Goal: Task Accomplishment & Management: Use online tool/utility

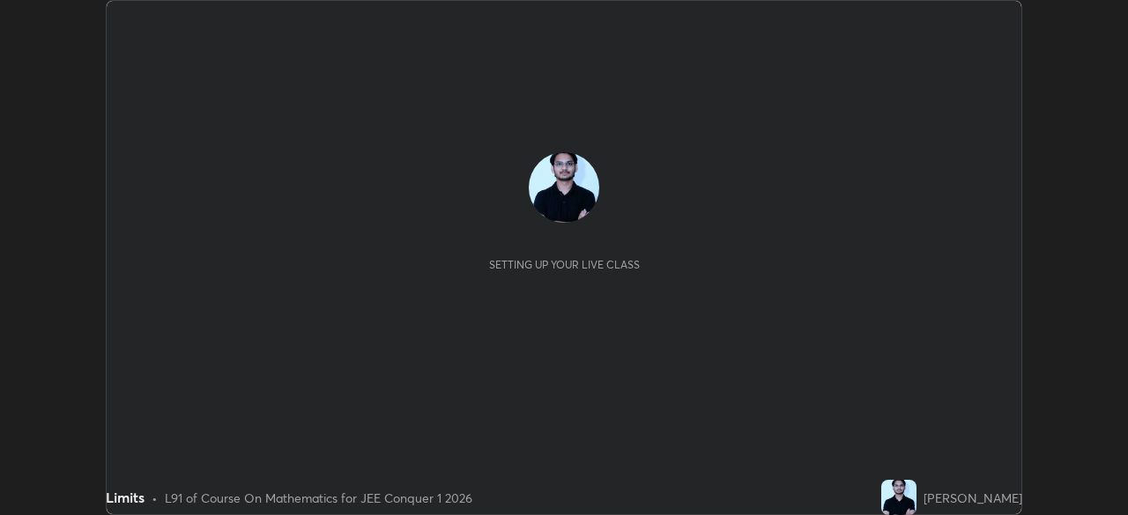
scroll to position [515, 1127]
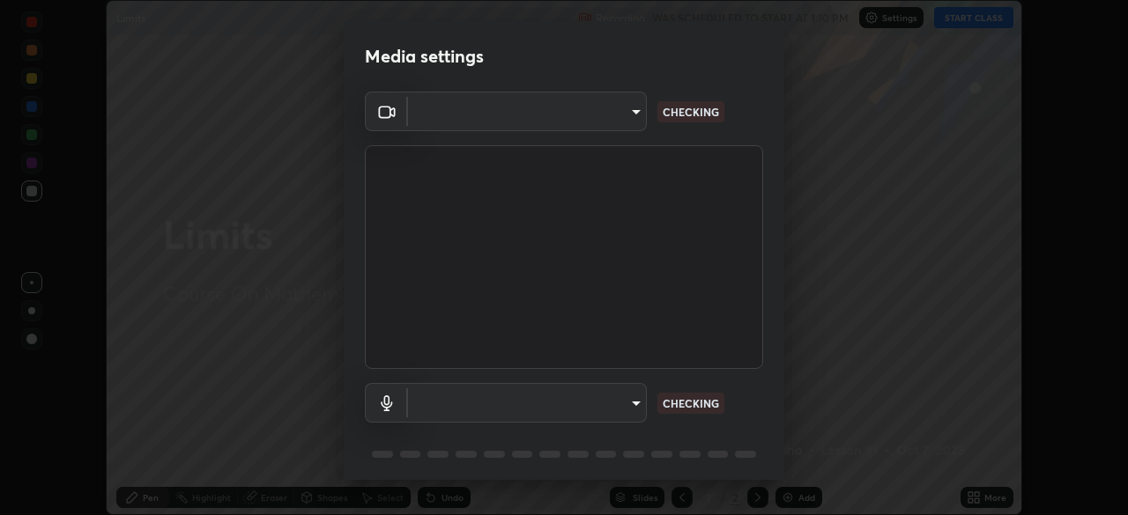
type input "30251ce0796c2ee0dc5d2d3dd8c2e2a63244bb54eceb0ee1850135d5fd661110"
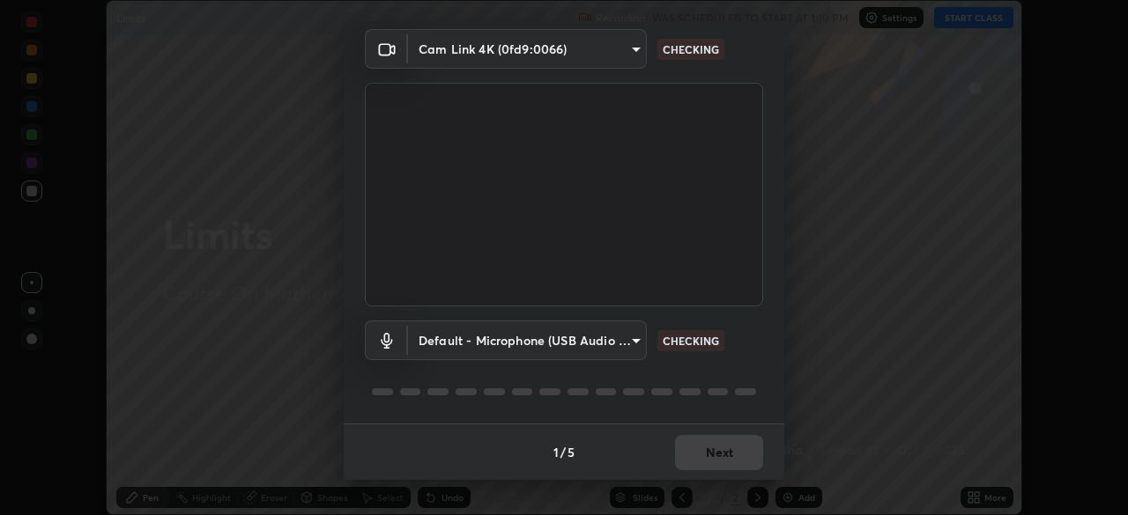
click at [619, 343] on body "Erase all Limits Recording WAS SCHEDULED TO START AT 1:10 PM Settings START CLA…" at bounding box center [564, 257] width 1128 height 515
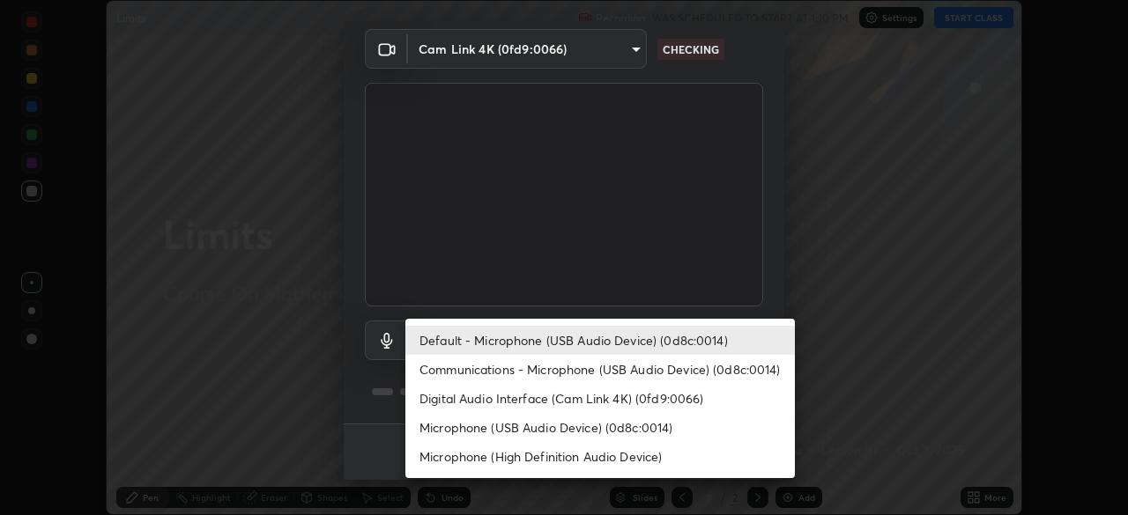
click at [587, 369] on li "Communications - Microphone (USB Audio Device) (0d8c:0014)" at bounding box center [599, 369] width 389 height 29
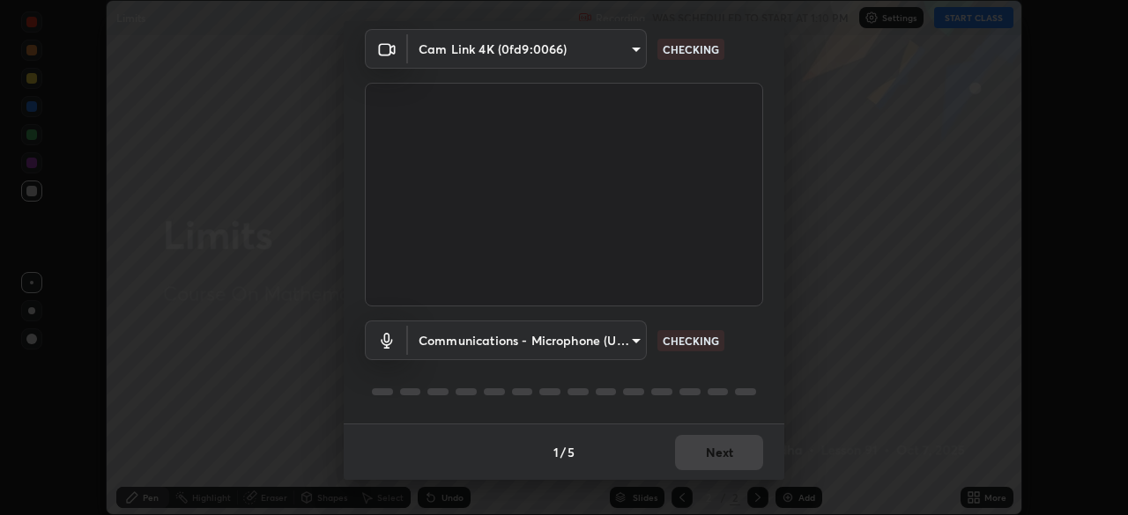
click at [597, 343] on body "Erase all Limits Recording WAS SCHEDULED TO START AT 1:10 PM Settings START CLA…" at bounding box center [564, 257] width 1128 height 515
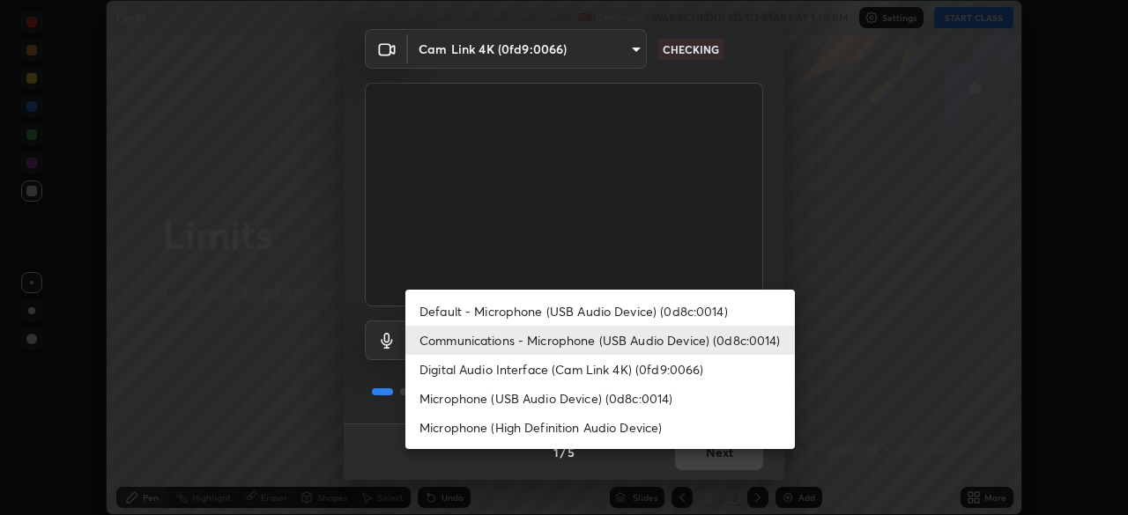
click at [612, 311] on li "Default - Microphone (USB Audio Device) (0d8c:0014)" at bounding box center [599, 311] width 389 height 29
type input "default"
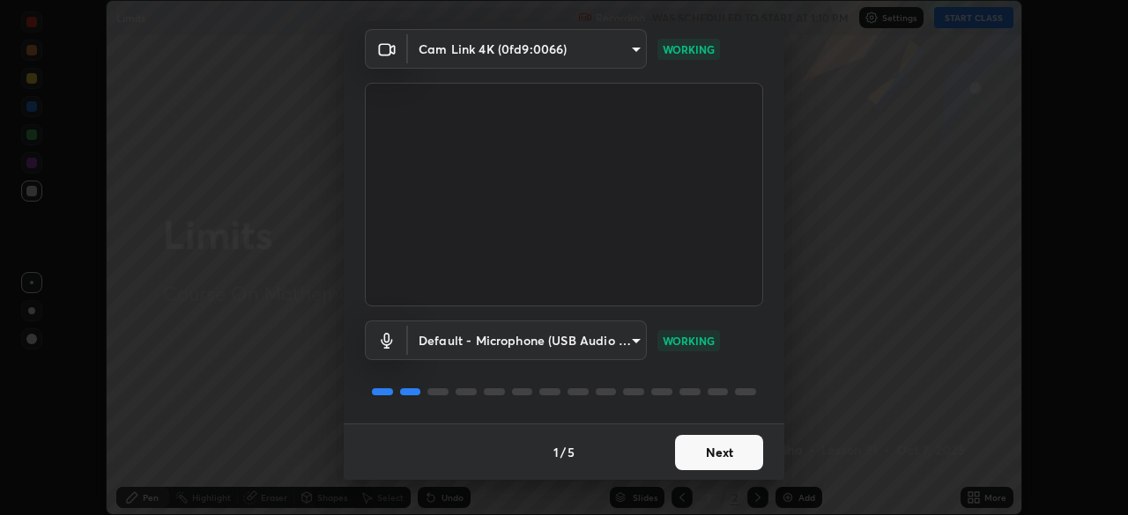
click at [731, 461] on button "Next" at bounding box center [719, 452] width 88 height 35
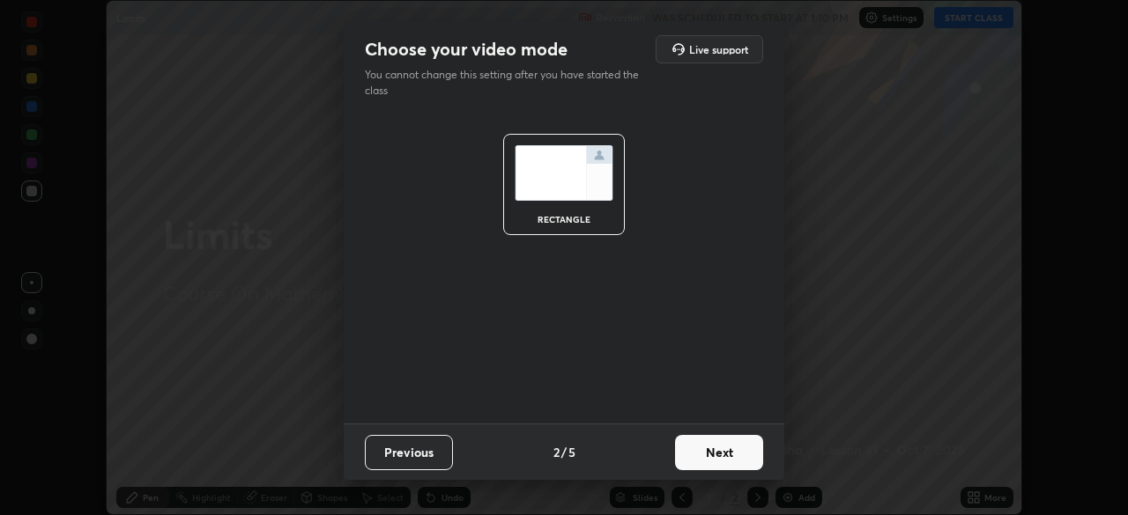
scroll to position [0, 0]
click at [731, 461] on button "Next" at bounding box center [719, 452] width 88 height 35
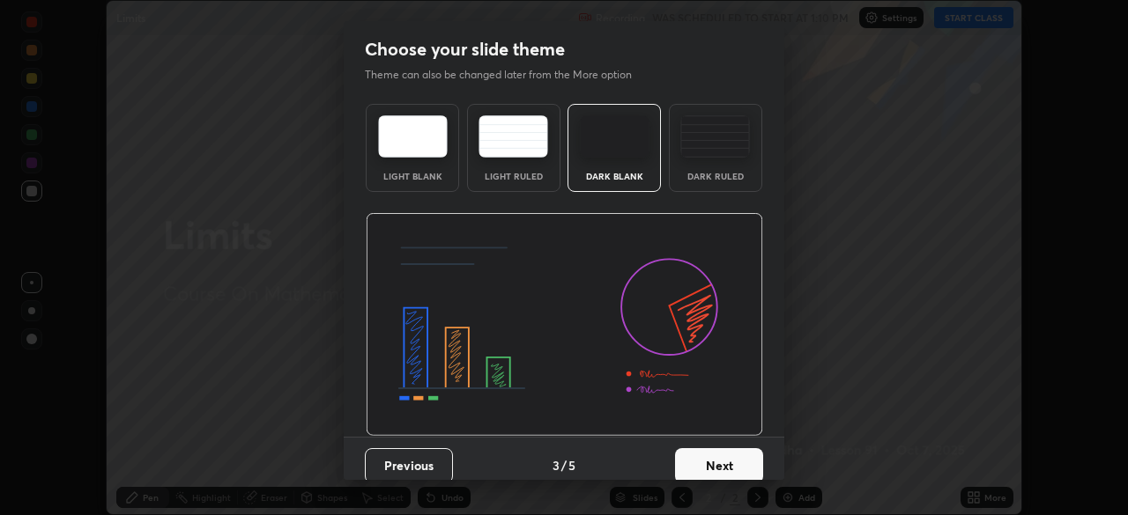
click at [745, 456] on button "Next" at bounding box center [719, 465] width 88 height 35
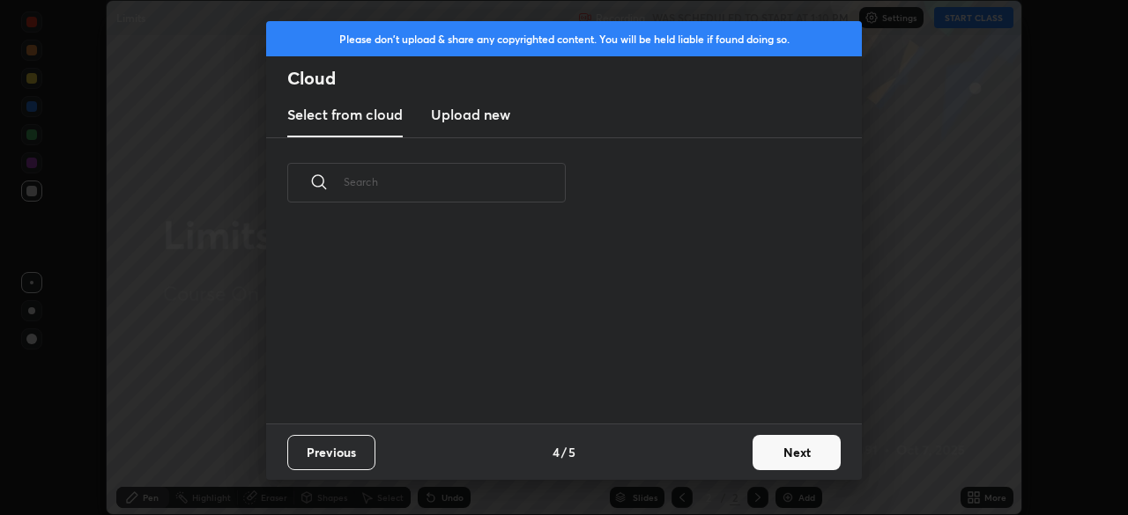
click at [753, 456] on button "Next" at bounding box center [796, 452] width 88 height 35
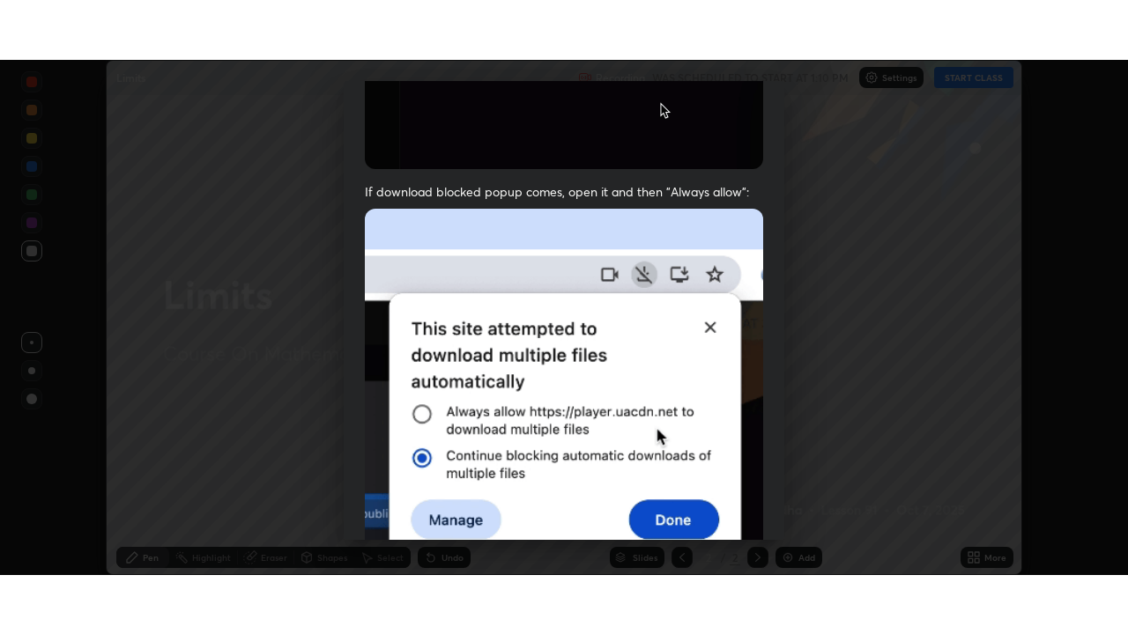
scroll to position [422, 0]
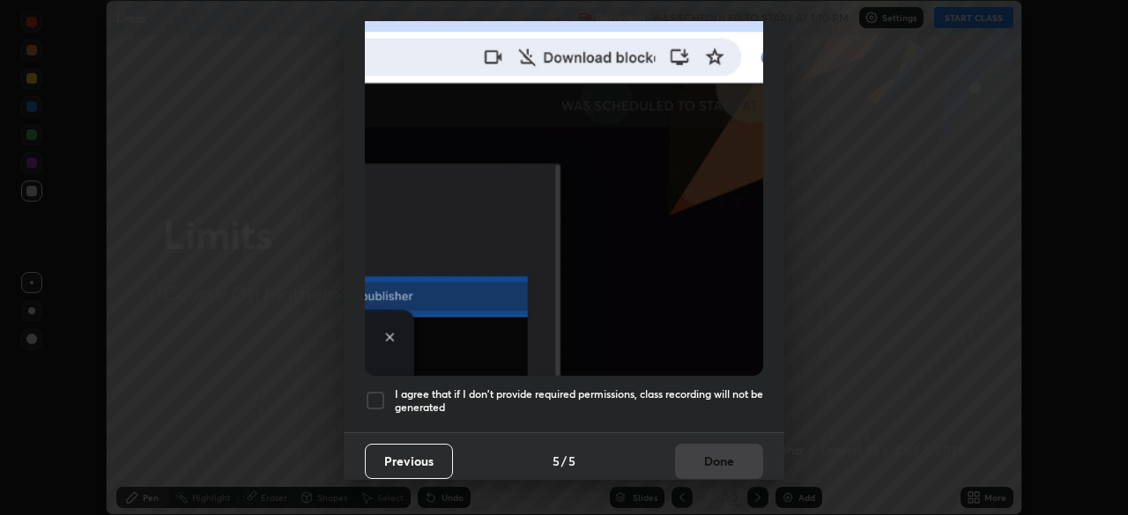
click at [723, 389] on h5 "I agree that if I don't provide required permissions, class recording will not …" at bounding box center [579, 401] width 368 height 27
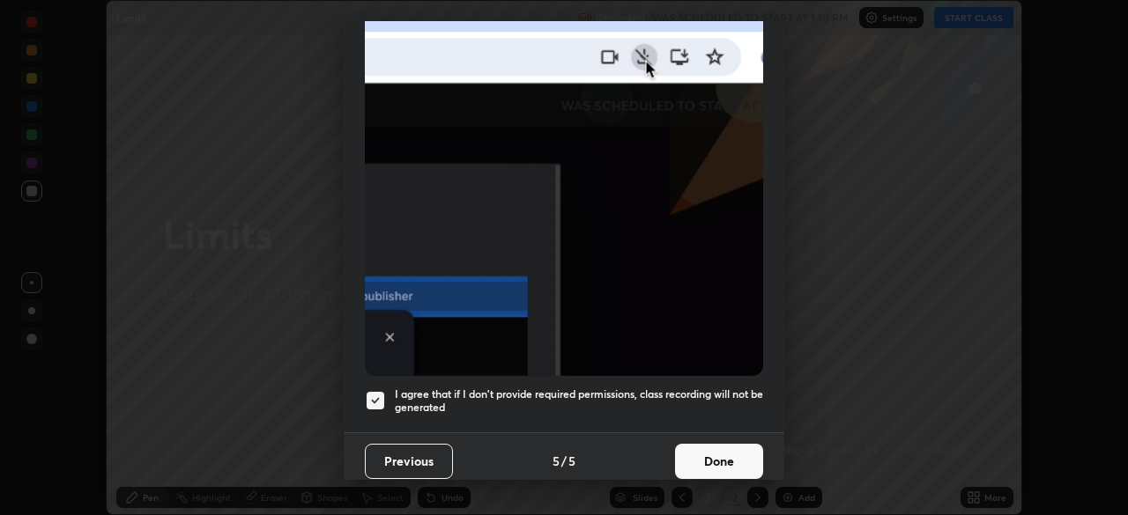
click at [717, 456] on button "Done" at bounding box center [719, 461] width 88 height 35
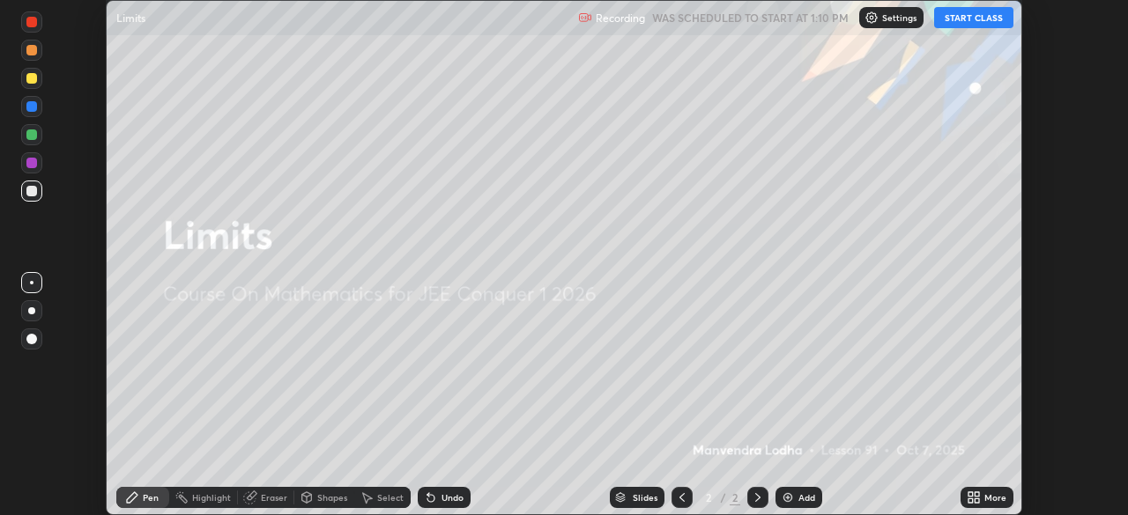
click at [977, 493] on icon at bounding box center [977, 495] width 4 height 4
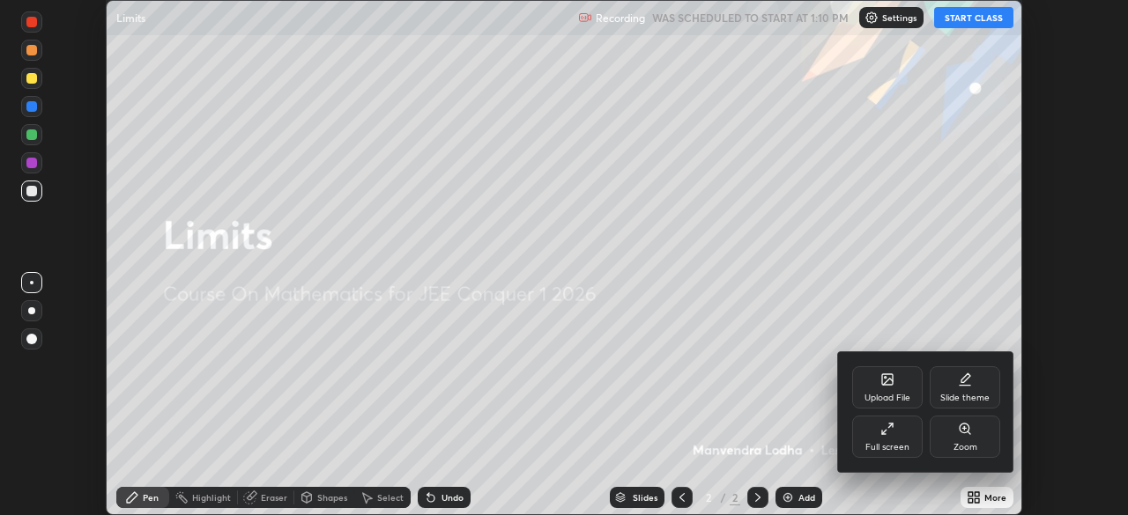
click at [893, 440] on div "Full screen" at bounding box center [887, 437] width 70 height 42
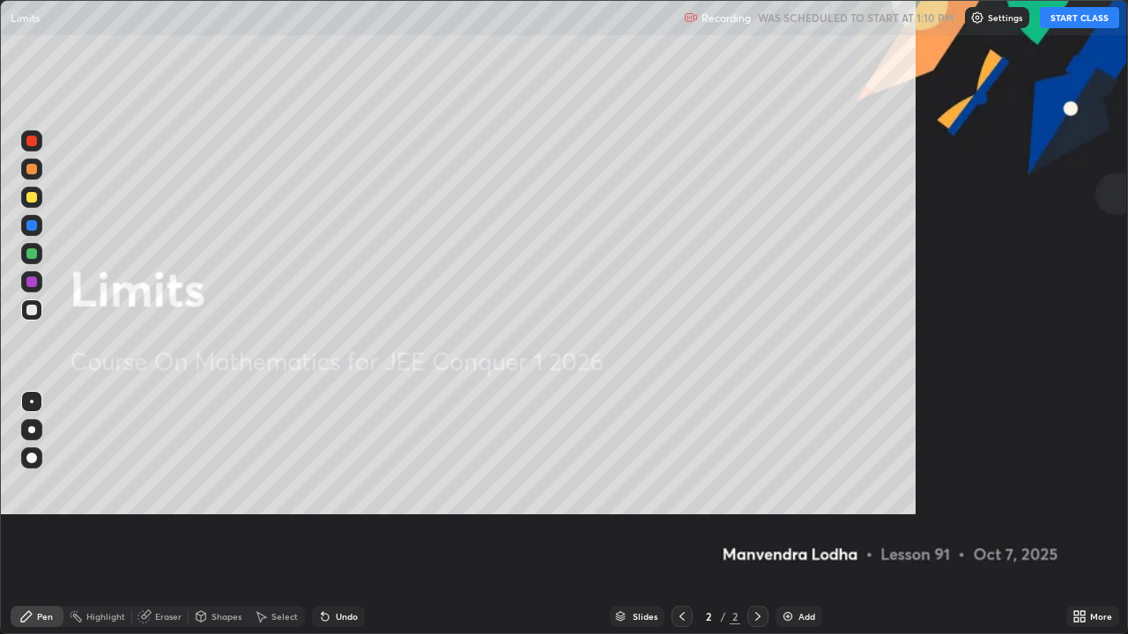
scroll to position [634, 1128]
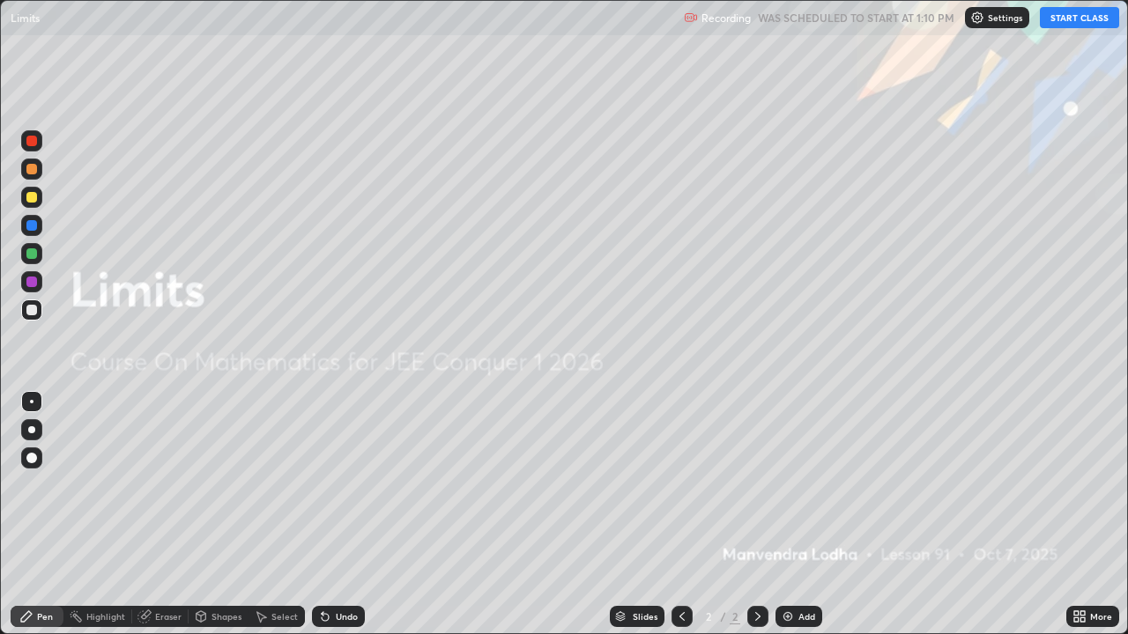
click at [1086, 18] on button "START CLASS" at bounding box center [1079, 17] width 79 height 21
click at [807, 515] on div "Add" at bounding box center [806, 616] width 17 height 9
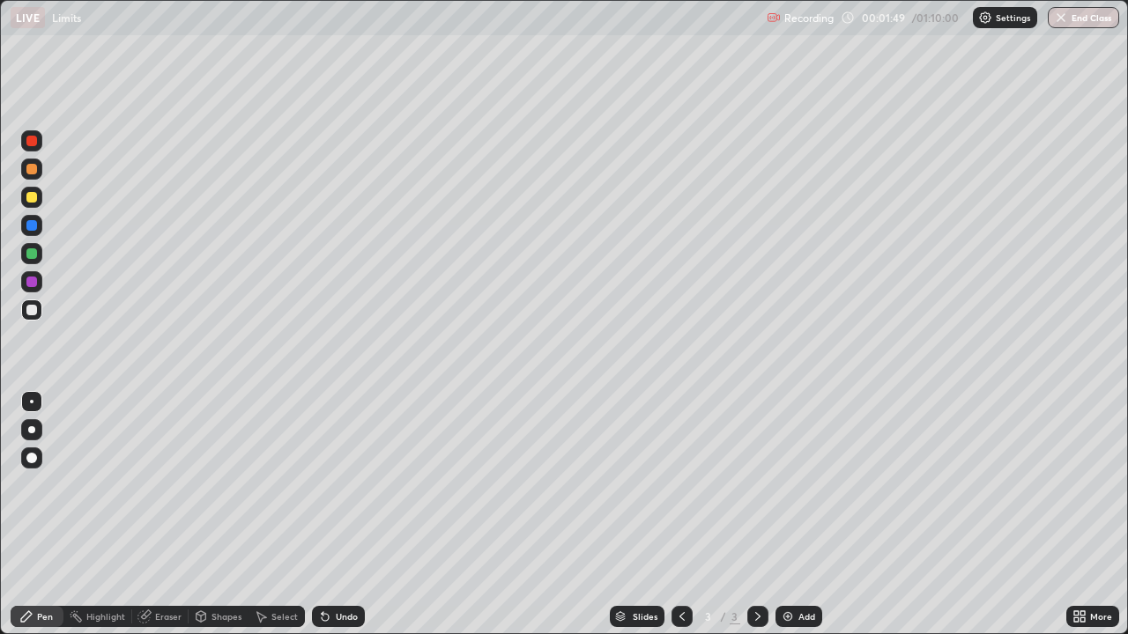
click at [29, 198] on div at bounding box center [31, 197] width 11 height 11
click at [328, 515] on icon at bounding box center [325, 617] width 14 height 14
click at [34, 313] on div at bounding box center [31, 310] width 11 height 11
click at [28, 257] on div at bounding box center [31, 253] width 11 height 11
click at [801, 515] on div "Add" at bounding box center [806, 616] width 17 height 9
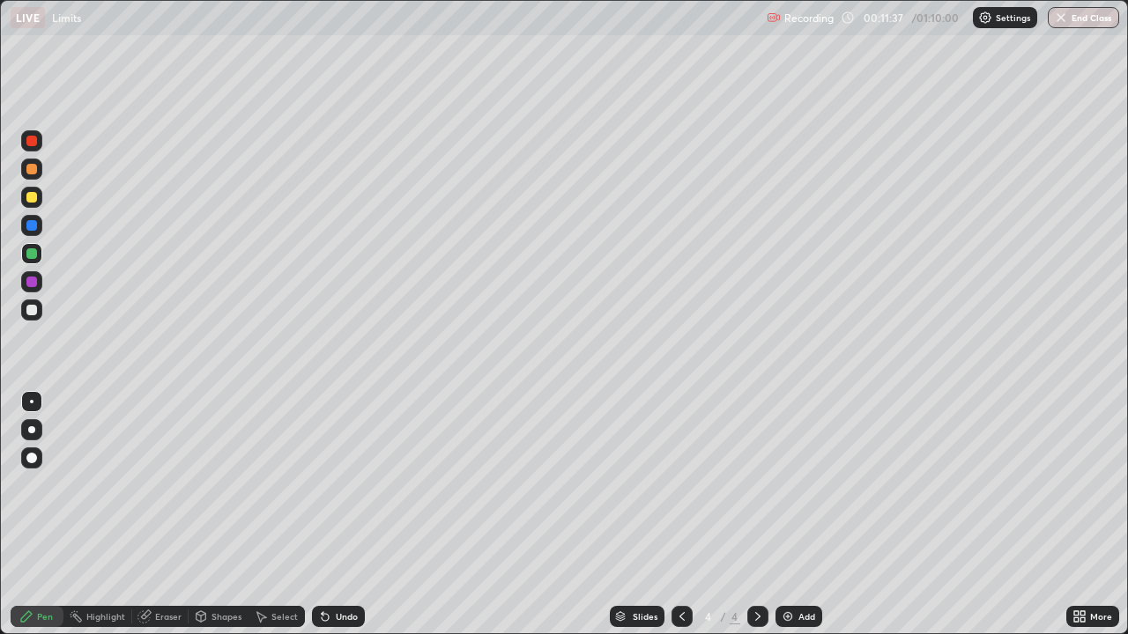
click at [40, 201] on div at bounding box center [31, 197] width 21 height 21
click at [33, 311] on div at bounding box center [31, 310] width 11 height 11
click at [33, 278] on div at bounding box center [31, 282] width 11 height 11
click at [803, 515] on div "Add" at bounding box center [806, 616] width 17 height 9
click at [33, 199] on div at bounding box center [31, 197] width 11 height 11
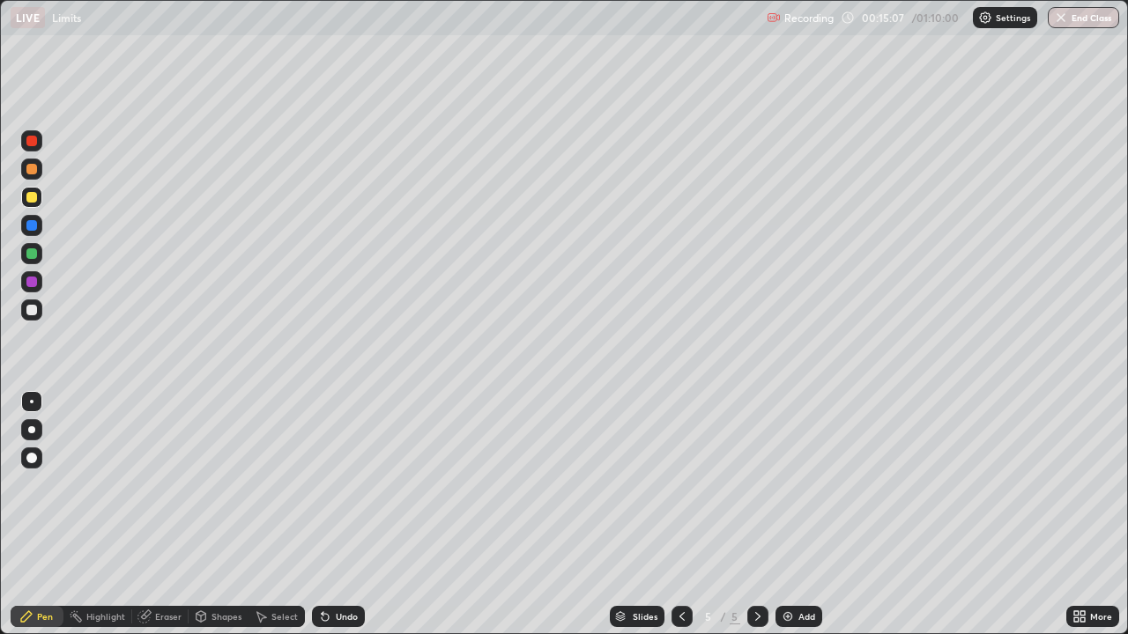
click at [36, 311] on div at bounding box center [31, 310] width 11 height 11
click at [36, 206] on div at bounding box center [31, 197] width 21 height 21
click at [804, 515] on div "Add" at bounding box center [806, 616] width 17 height 9
click at [32, 305] on div at bounding box center [31, 310] width 11 height 11
click at [36, 257] on div at bounding box center [31, 253] width 21 height 21
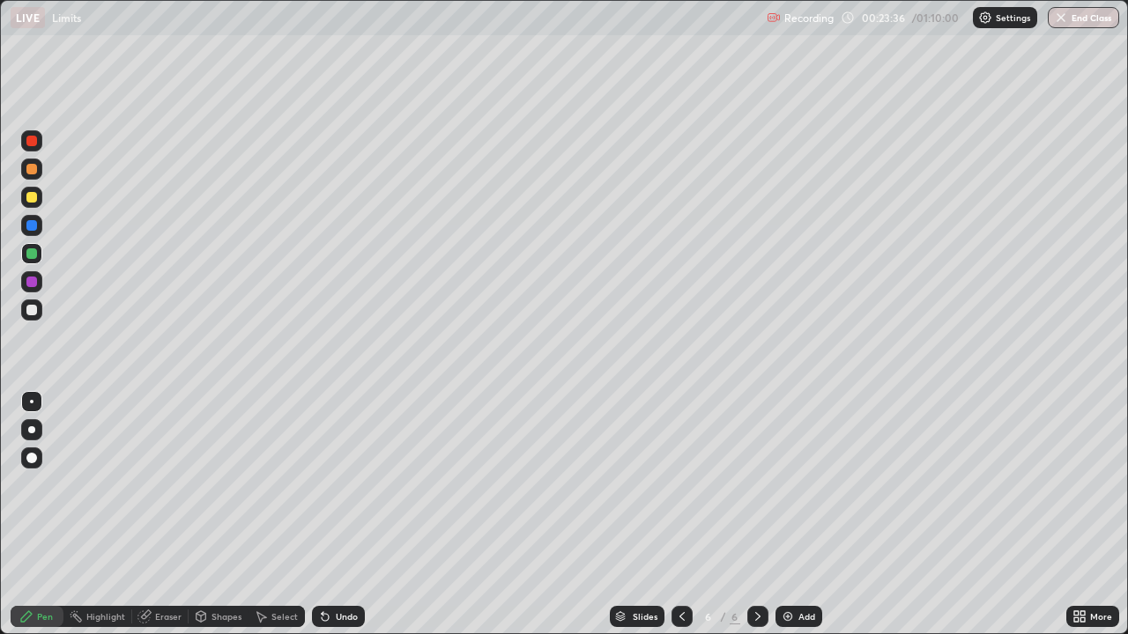
click at [39, 310] on div at bounding box center [31, 310] width 21 height 21
click at [681, 515] on icon at bounding box center [682, 617] width 14 height 14
click at [758, 515] on icon at bounding box center [758, 617] width 14 height 14
click at [757, 515] on icon at bounding box center [758, 617] width 14 height 14
click at [801, 515] on div "Add" at bounding box center [806, 616] width 17 height 9
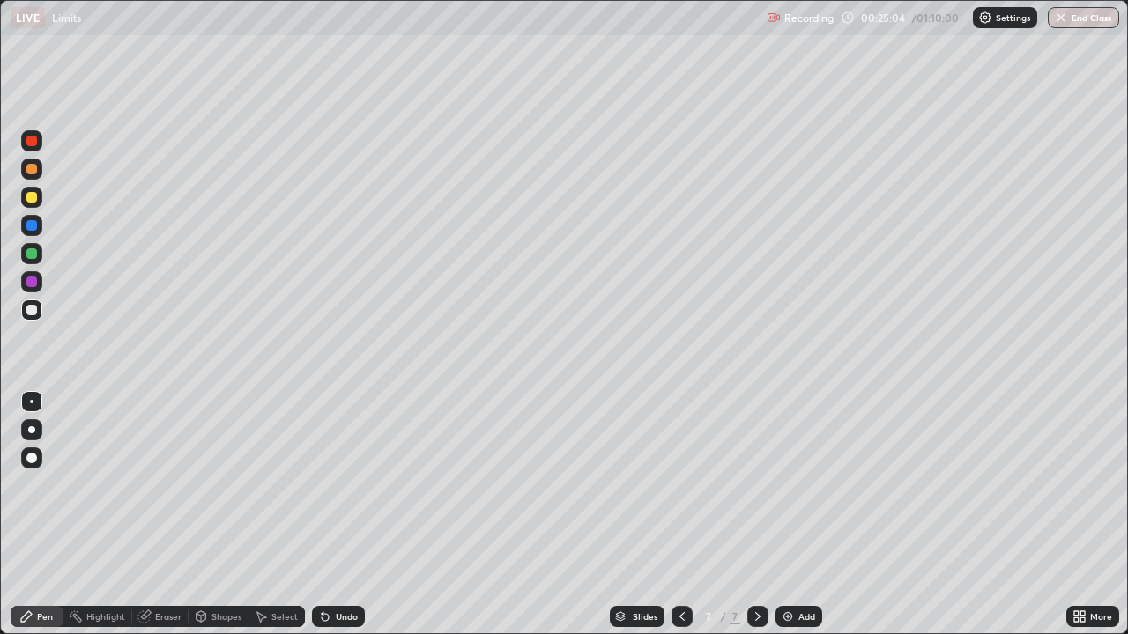
click at [40, 197] on div at bounding box center [31, 197] width 21 height 21
click at [34, 313] on div at bounding box center [31, 310] width 11 height 11
click at [789, 515] on img at bounding box center [788, 617] width 14 height 14
click at [33, 197] on div at bounding box center [31, 197] width 11 height 11
click at [34, 310] on div at bounding box center [31, 310] width 11 height 11
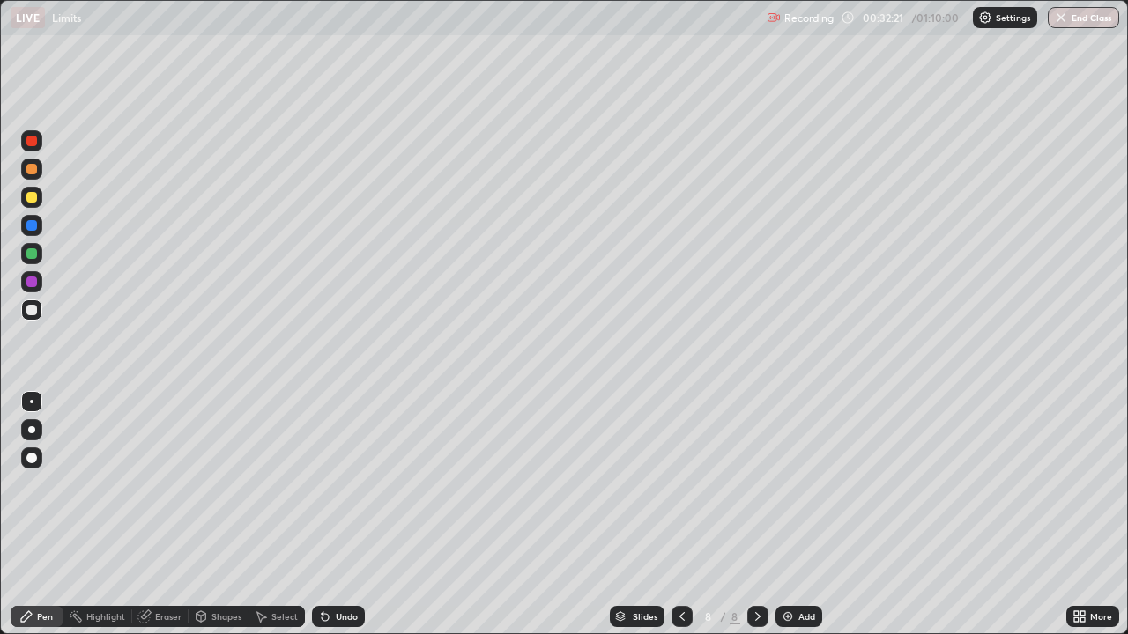
click at [32, 313] on div at bounding box center [31, 310] width 11 height 11
click at [799, 515] on div "Add" at bounding box center [806, 616] width 17 height 9
click at [36, 196] on div at bounding box center [31, 197] width 11 height 11
click at [41, 311] on div at bounding box center [31, 310] width 21 height 21
click at [803, 515] on div "Add" at bounding box center [798, 616] width 47 height 21
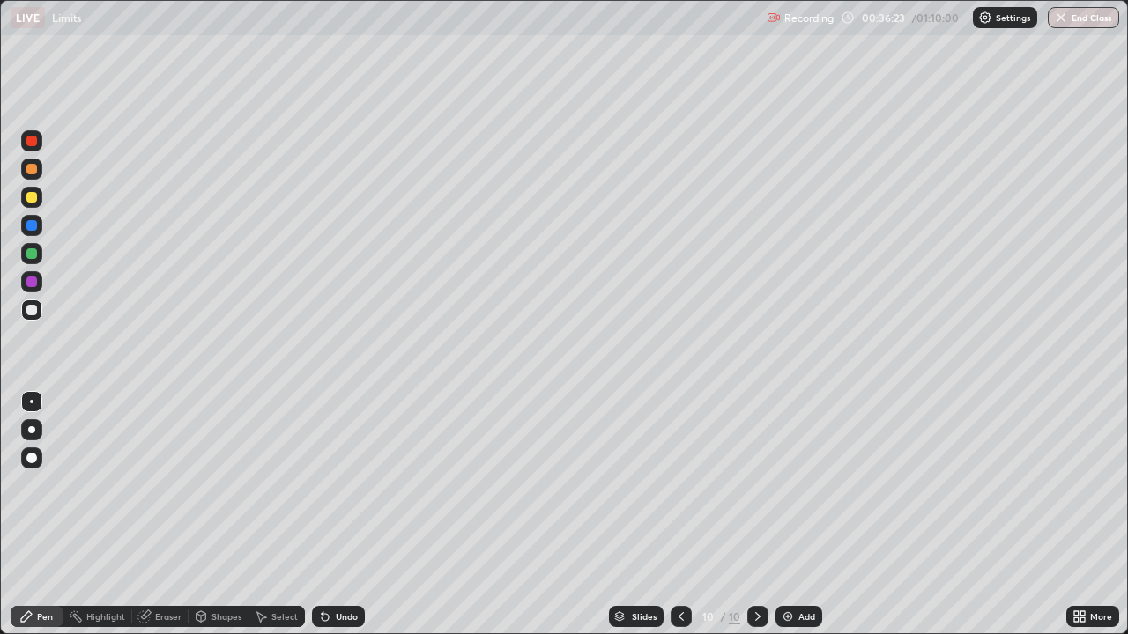
click at [35, 198] on div at bounding box center [31, 197] width 11 height 11
click at [39, 313] on div at bounding box center [31, 310] width 21 height 21
click at [799, 515] on div "Add" at bounding box center [806, 616] width 17 height 9
click at [33, 197] on div at bounding box center [31, 197] width 11 height 11
click at [33, 308] on div at bounding box center [31, 310] width 11 height 11
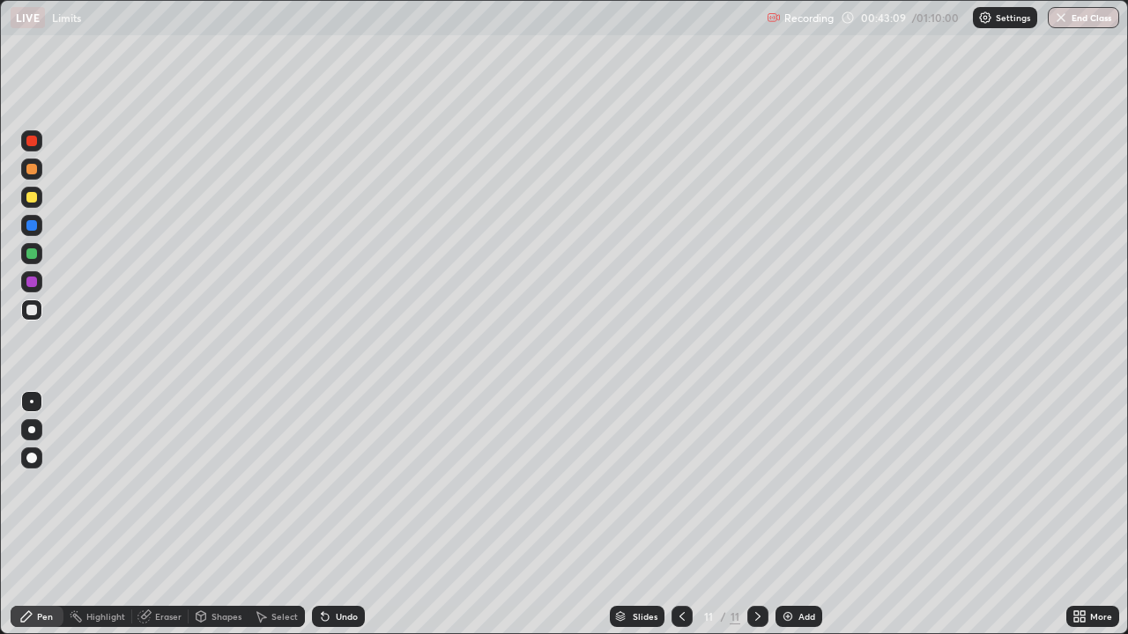
click at [32, 258] on div at bounding box center [31, 253] width 11 height 11
click at [33, 305] on div at bounding box center [31, 310] width 11 height 11
click at [31, 258] on div at bounding box center [31, 253] width 11 height 11
click at [32, 313] on div at bounding box center [31, 310] width 11 height 11
click at [792, 515] on img at bounding box center [788, 617] width 14 height 14
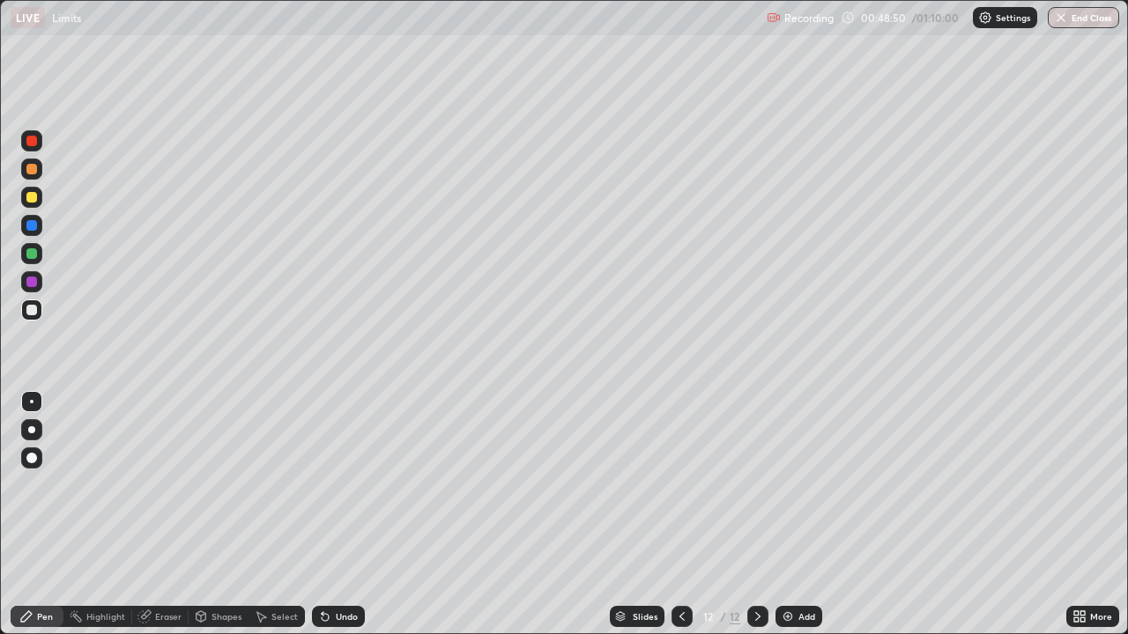
click at [681, 515] on icon at bounding box center [681, 616] width 5 height 9
click at [763, 515] on div at bounding box center [757, 616] width 21 height 21
click at [678, 515] on icon at bounding box center [682, 617] width 14 height 14
click at [755, 515] on icon at bounding box center [758, 617] width 14 height 14
click at [680, 515] on icon at bounding box center [682, 617] width 14 height 14
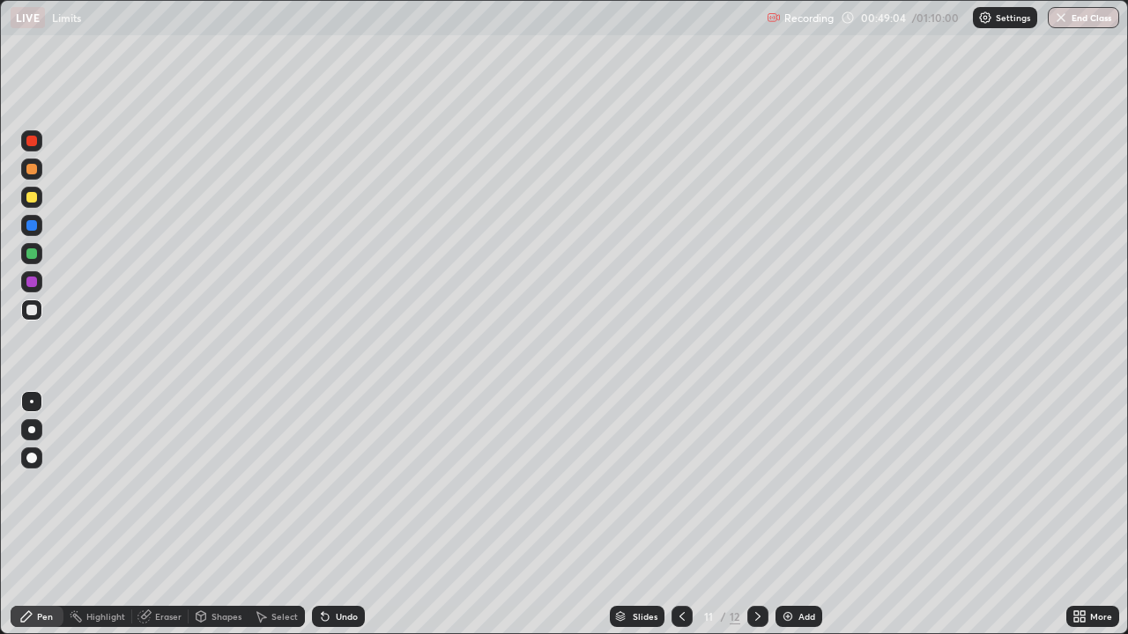
click at [756, 515] on icon at bounding box center [758, 617] width 14 height 14
click at [680, 515] on icon at bounding box center [681, 616] width 5 height 9
click at [758, 515] on icon at bounding box center [758, 617] width 14 height 14
click at [681, 515] on icon at bounding box center [681, 616] width 5 height 9
click at [756, 515] on icon at bounding box center [758, 617] width 14 height 14
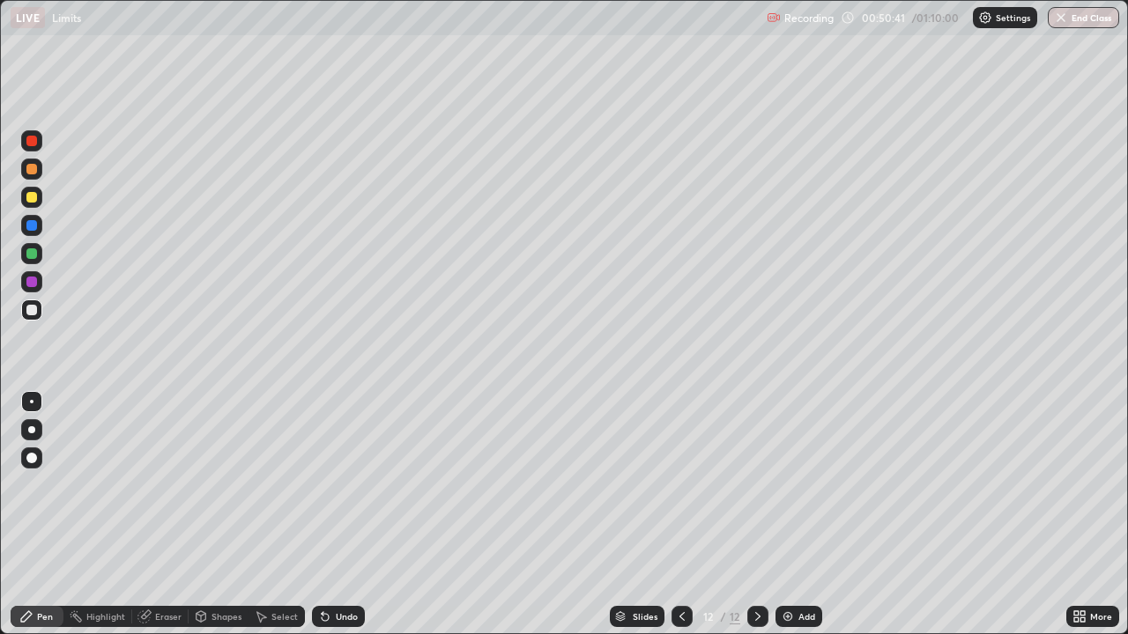
click at [174, 515] on div "Eraser" at bounding box center [168, 616] width 26 height 9
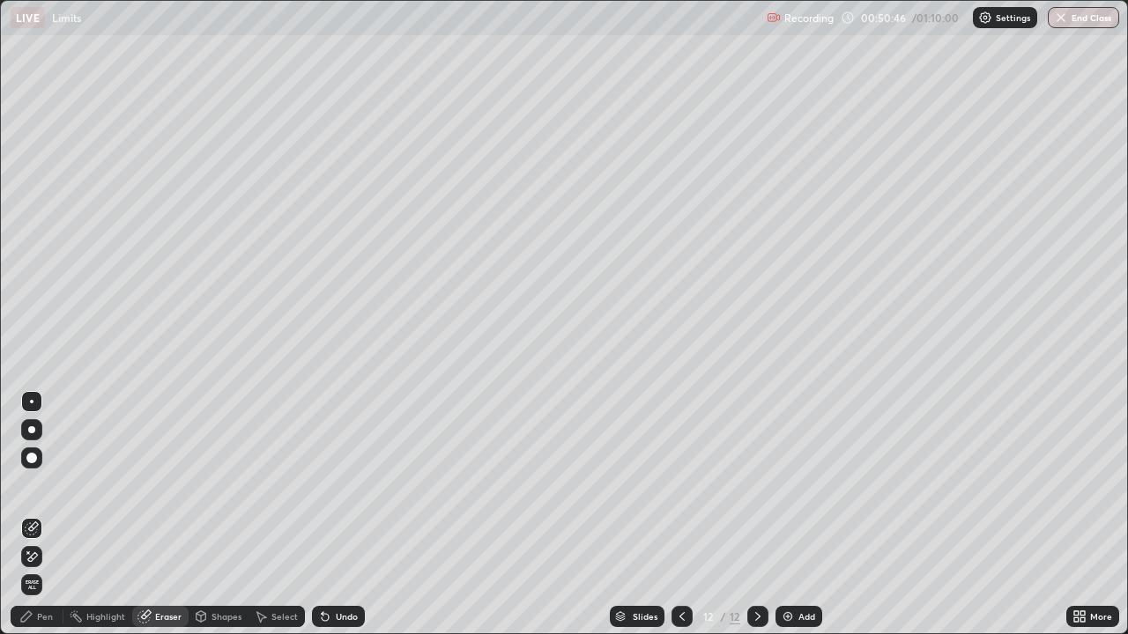
click at [41, 515] on div "Pen" at bounding box center [45, 616] width 16 height 9
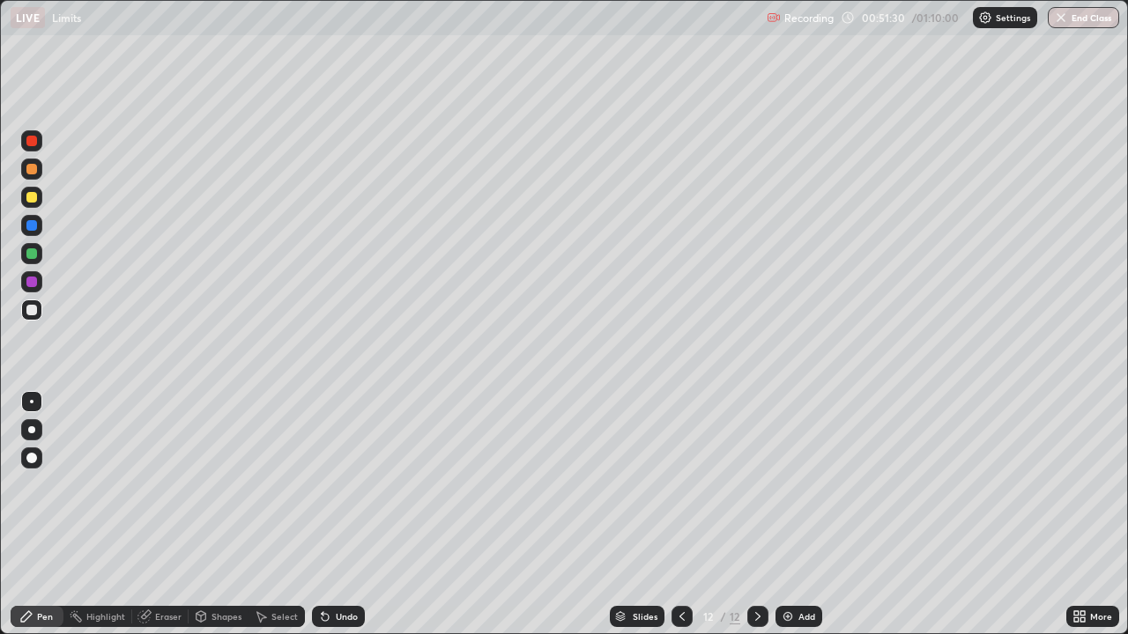
click at [687, 515] on div at bounding box center [681, 616] width 21 height 21
click at [276, 515] on div "Select" at bounding box center [284, 616] width 26 height 9
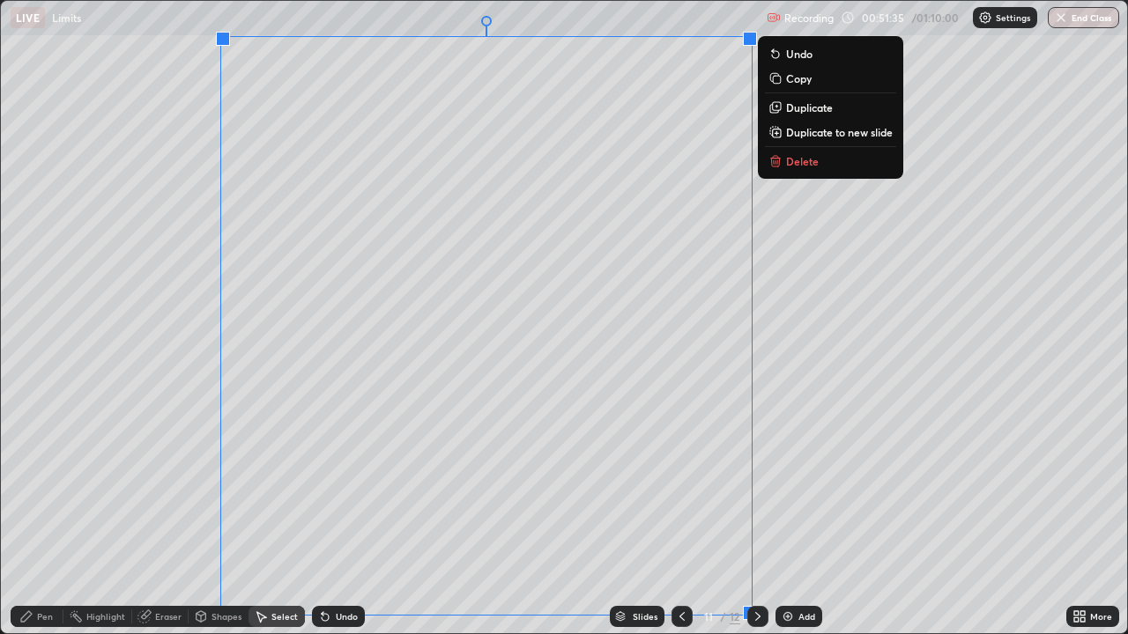
click at [804, 78] on p "Copy" at bounding box center [799, 78] width 26 height 14
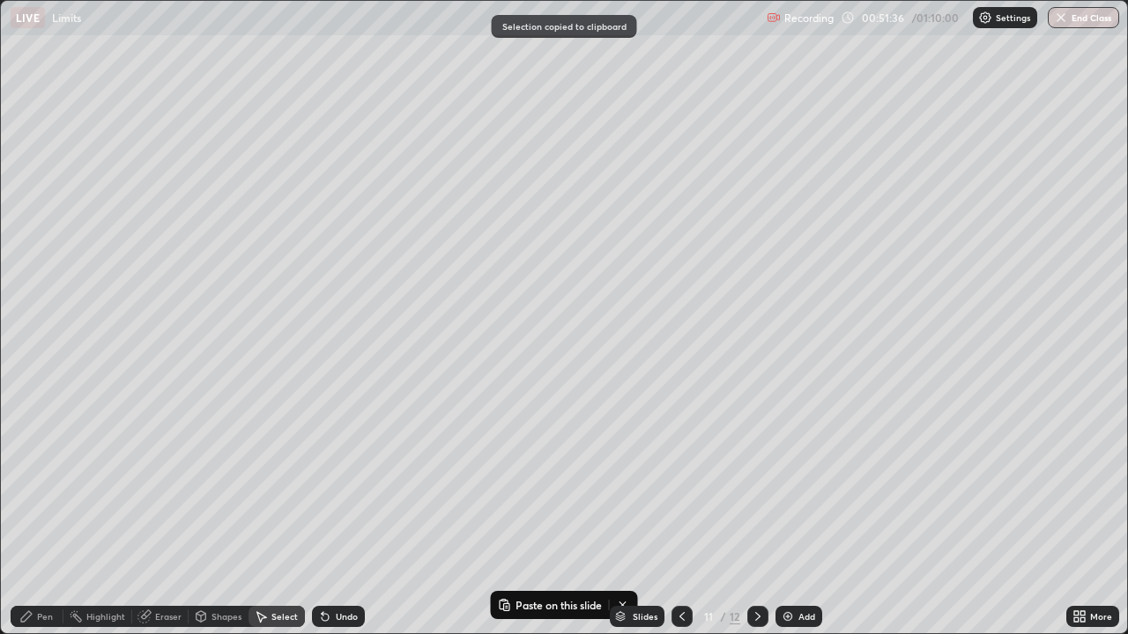
click at [752, 515] on icon at bounding box center [758, 617] width 14 height 14
click at [798, 515] on div "Add" at bounding box center [806, 616] width 17 height 9
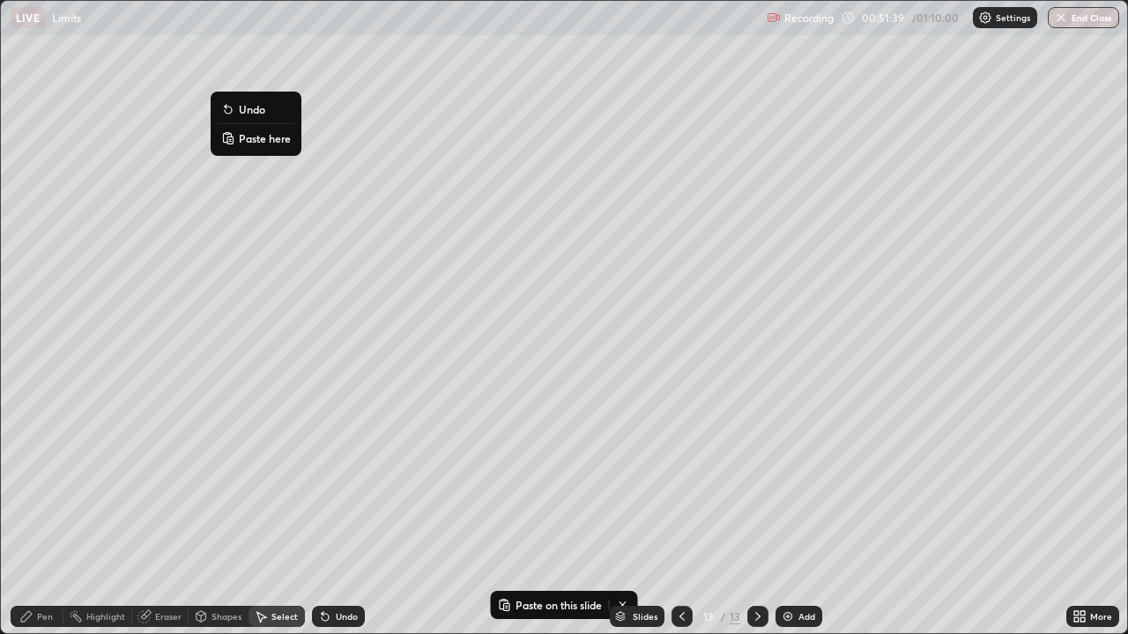
click at [273, 142] on p "Paste here" at bounding box center [265, 138] width 52 height 14
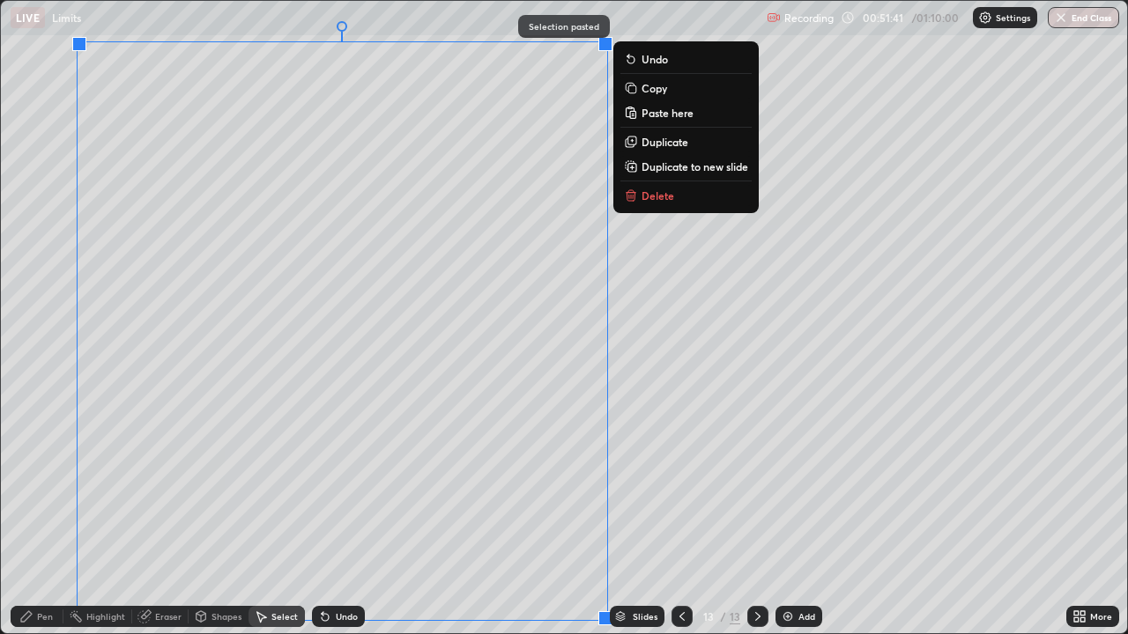
click at [692, 277] on div "0 ° Undo Copy Paste here Duplicate Duplicate to new slide Delete" at bounding box center [564, 317] width 1126 height 633
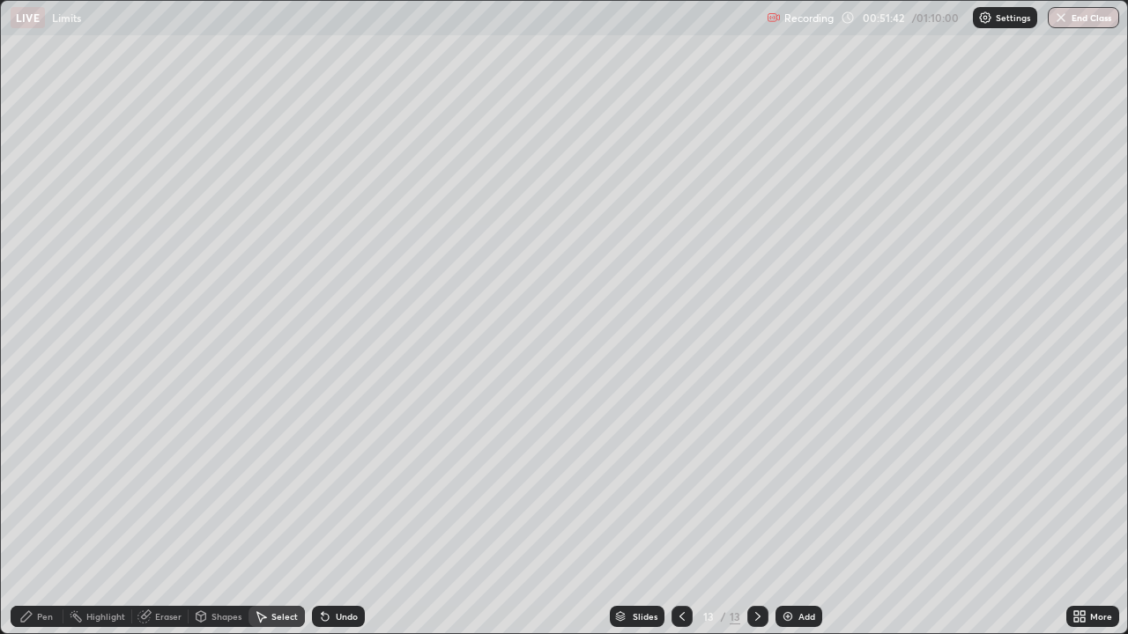
click at [680, 515] on icon at bounding box center [682, 617] width 14 height 14
click at [756, 515] on icon at bounding box center [758, 617] width 14 height 14
click at [167, 515] on div "Eraser" at bounding box center [168, 616] width 26 height 9
click at [57, 515] on div "Pen" at bounding box center [37, 616] width 53 height 21
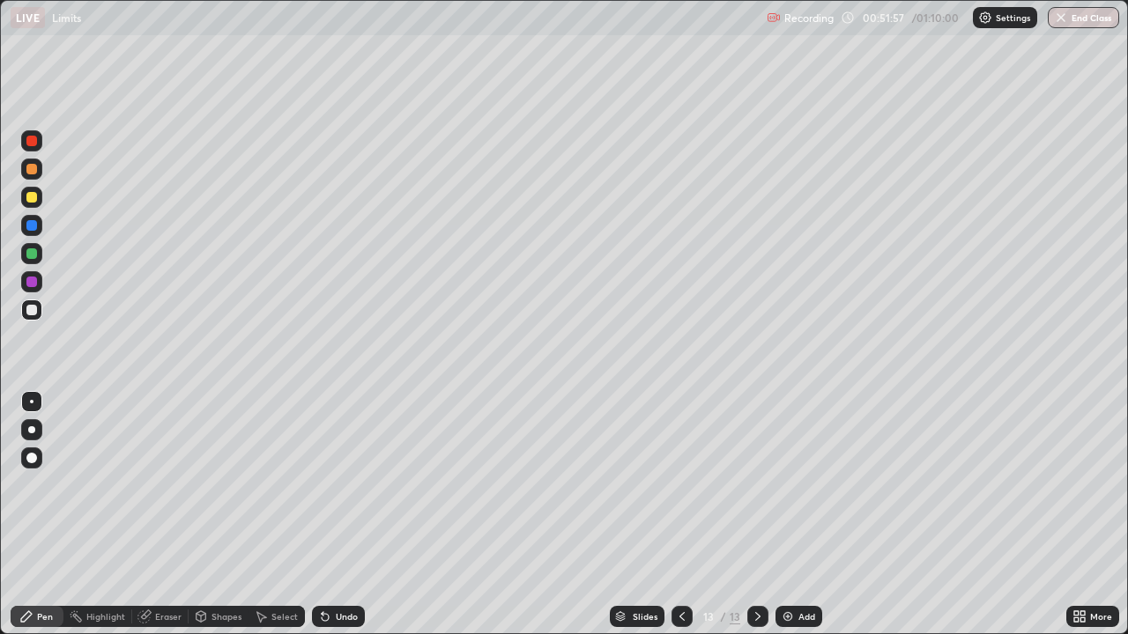
click at [31, 258] on div at bounding box center [31, 253] width 11 height 11
click at [341, 515] on div "Undo" at bounding box center [338, 616] width 53 height 21
click at [32, 313] on div at bounding box center [31, 310] width 11 height 11
click at [680, 515] on icon at bounding box center [682, 617] width 14 height 14
click at [755, 515] on icon at bounding box center [758, 617] width 14 height 14
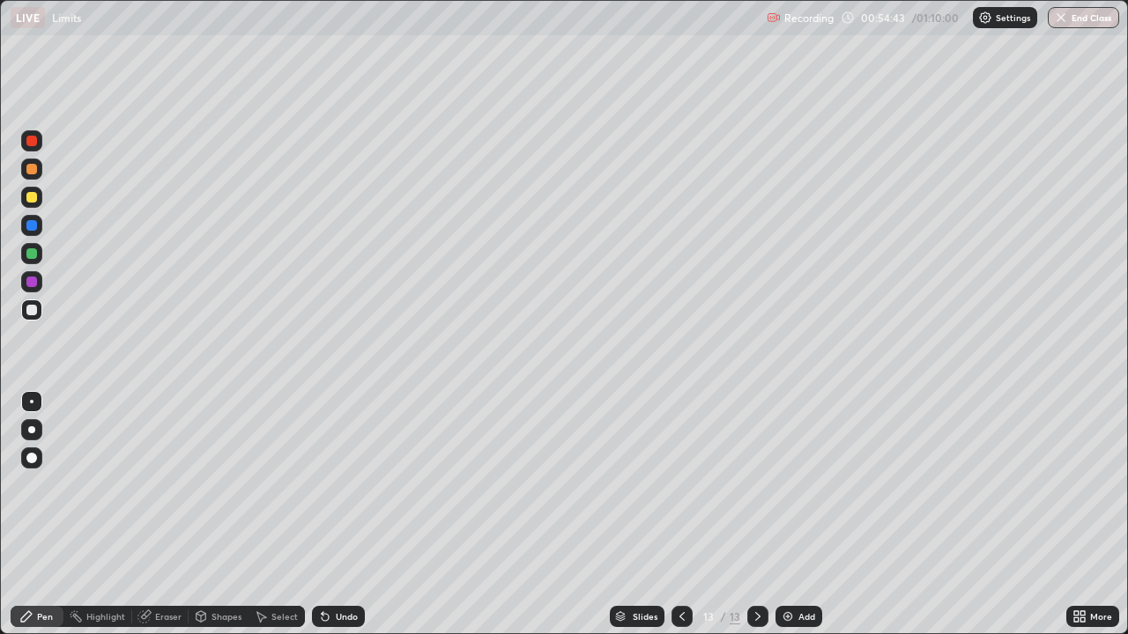
click at [798, 515] on div "Add" at bounding box center [806, 616] width 17 height 9
click at [34, 207] on div at bounding box center [31, 197] width 21 height 21
click at [35, 311] on div at bounding box center [31, 310] width 11 height 11
click at [347, 515] on div "Undo" at bounding box center [347, 616] width 22 height 9
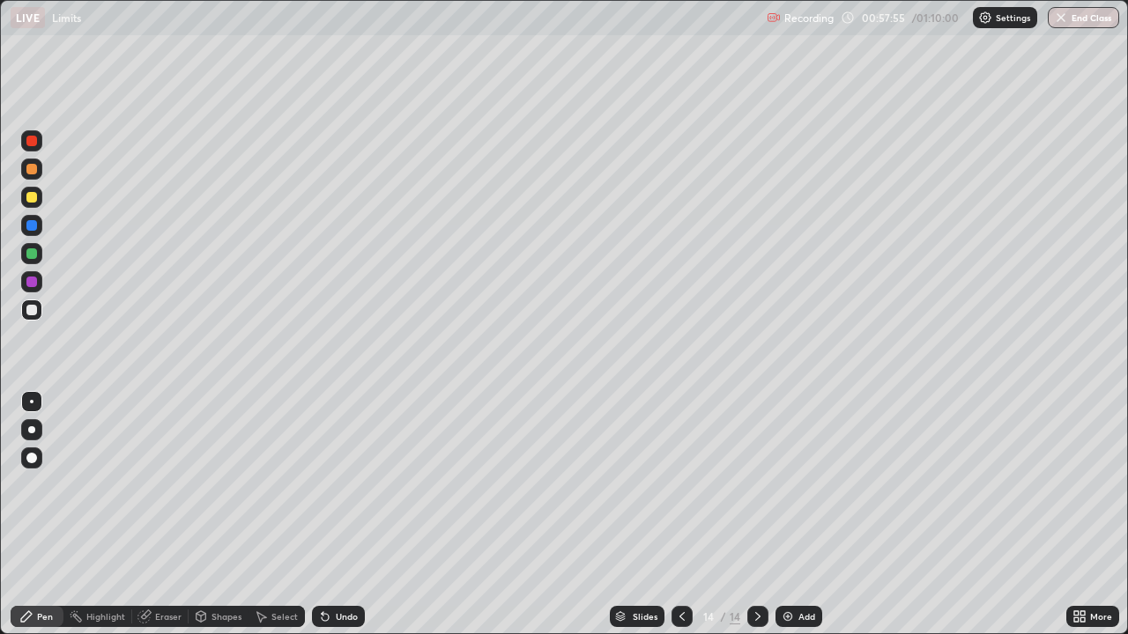
click at [350, 515] on div "Undo" at bounding box center [347, 616] width 22 height 9
click at [352, 515] on div "Undo" at bounding box center [347, 616] width 22 height 9
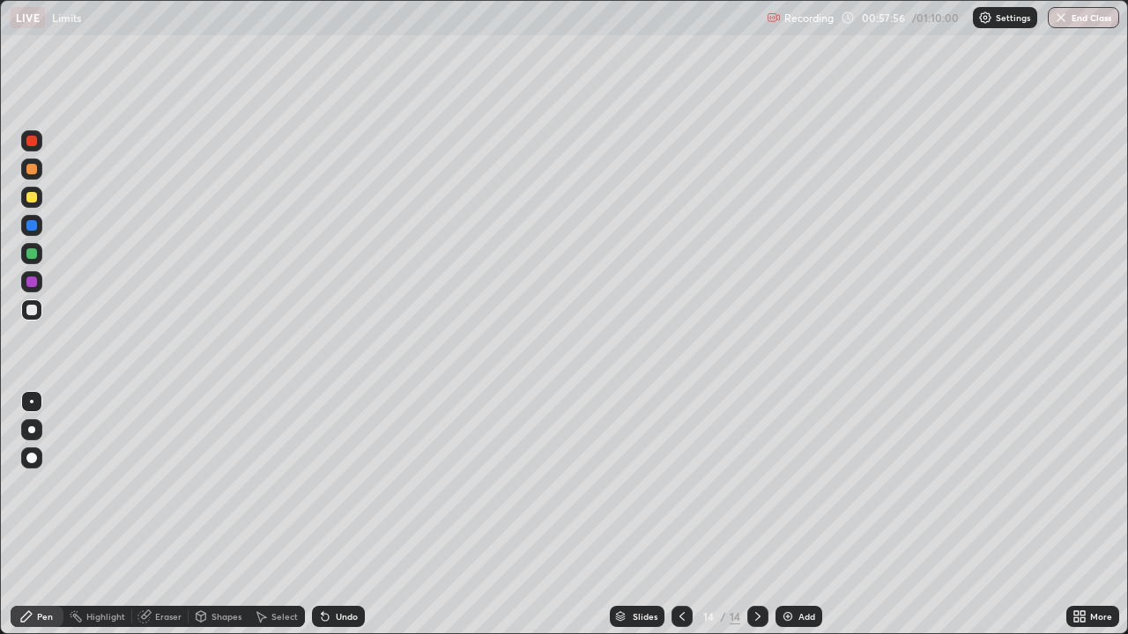
click at [352, 515] on div "Undo" at bounding box center [347, 616] width 22 height 9
click at [357, 515] on div "Undo" at bounding box center [338, 616] width 53 height 21
click at [34, 284] on div at bounding box center [31, 282] width 11 height 11
click at [330, 515] on div "Undo" at bounding box center [338, 616] width 53 height 21
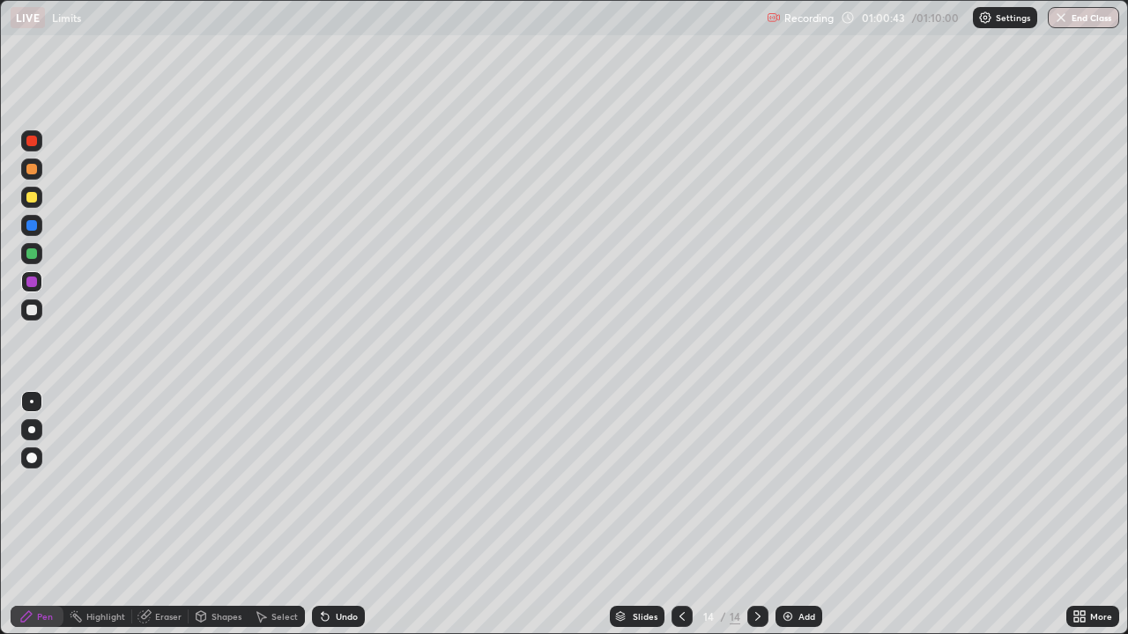
click at [32, 311] on div at bounding box center [31, 310] width 11 height 11
click at [808, 515] on div "Add" at bounding box center [806, 616] width 17 height 9
click at [36, 202] on div at bounding box center [31, 197] width 21 height 21
click at [33, 310] on div at bounding box center [31, 310] width 11 height 11
click at [32, 255] on div at bounding box center [31, 253] width 11 height 11
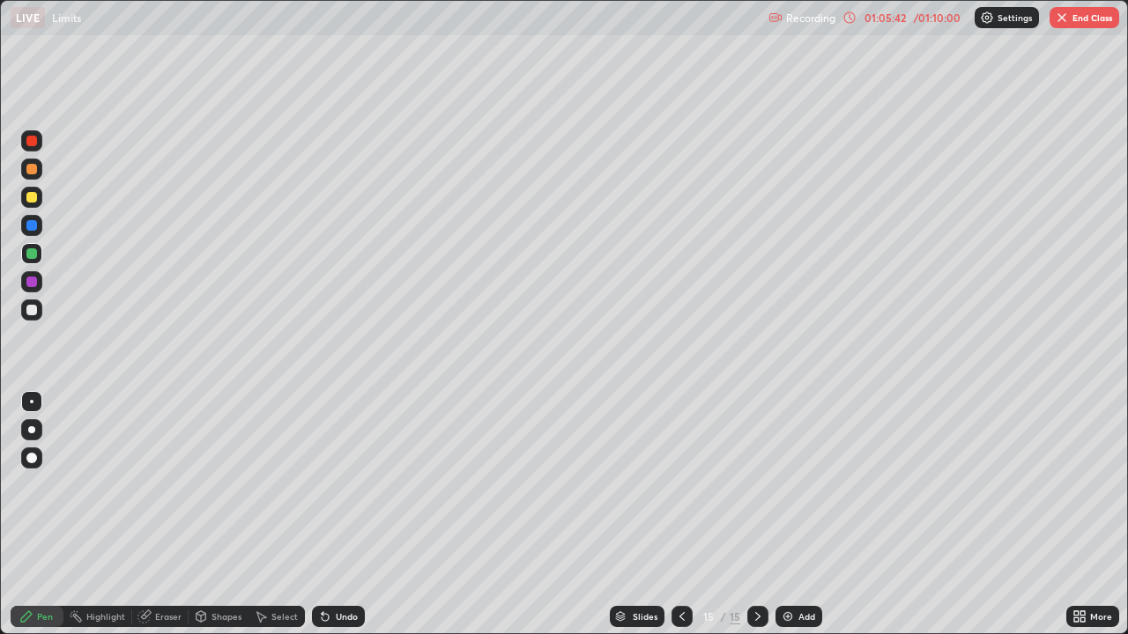
click at [798, 515] on div "Add" at bounding box center [806, 616] width 17 height 9
click at [33, 197] on div at bounding box center [31, 197] width 11 height 11
click at [32, 308] on div at bounding box center [31, 310] width 11 height 11
click at [36, 286] on div at bounding box center [31, 281] width 21 height 21
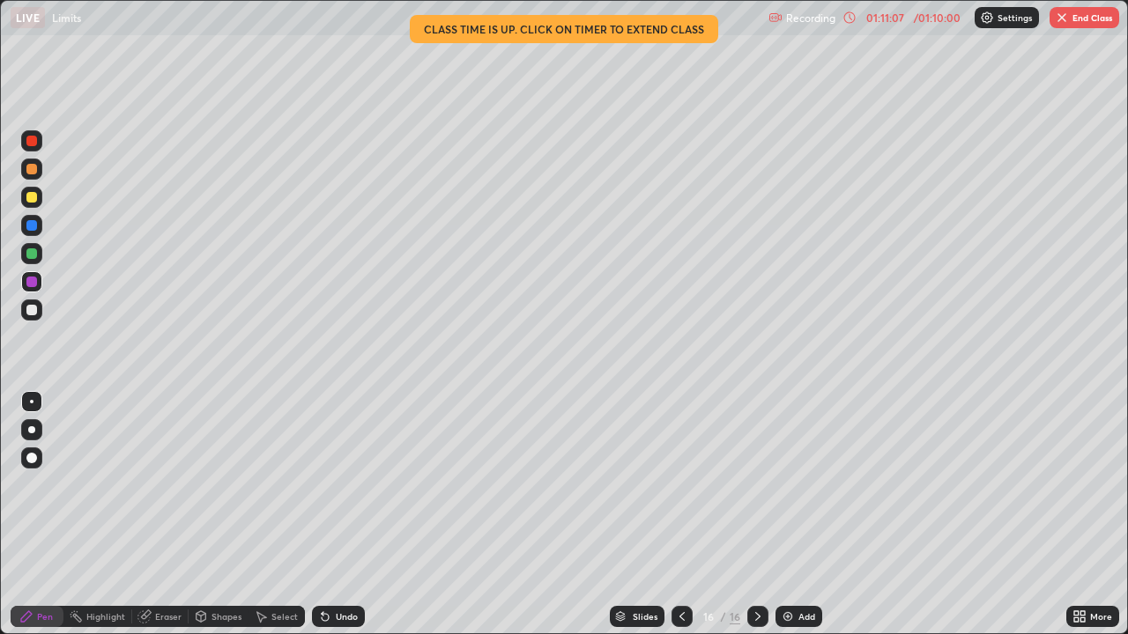
click at [1091, 18] on button "End Class" at bounding box center [1084, 17] width 70 height 21
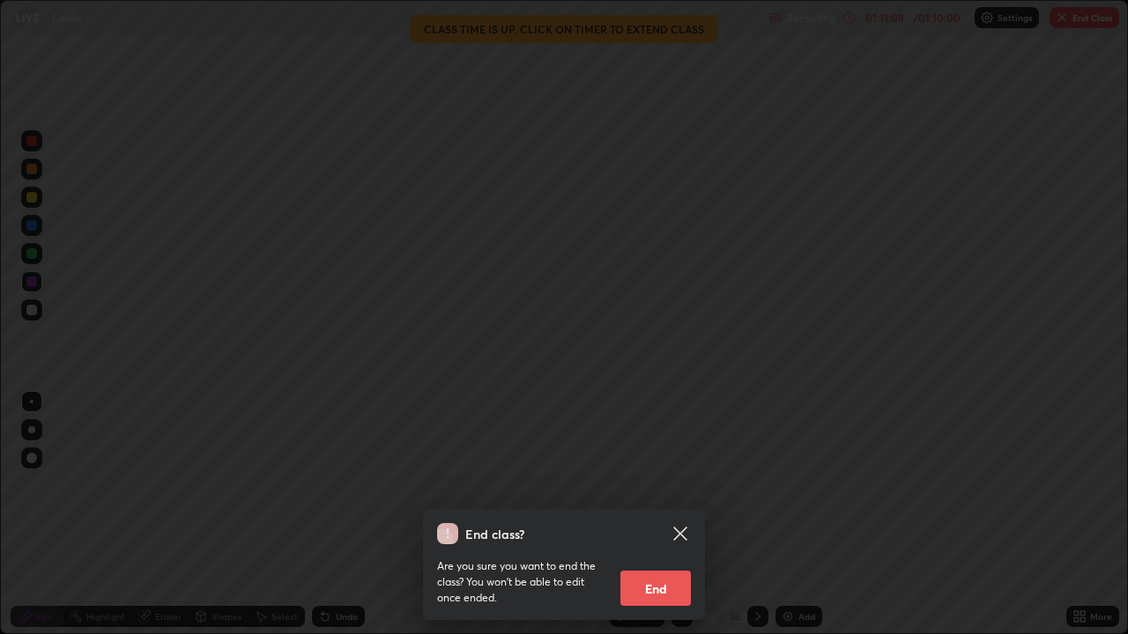
click at [674, 515] on button "End" at bounding box center [655, 588] width 70 height 35
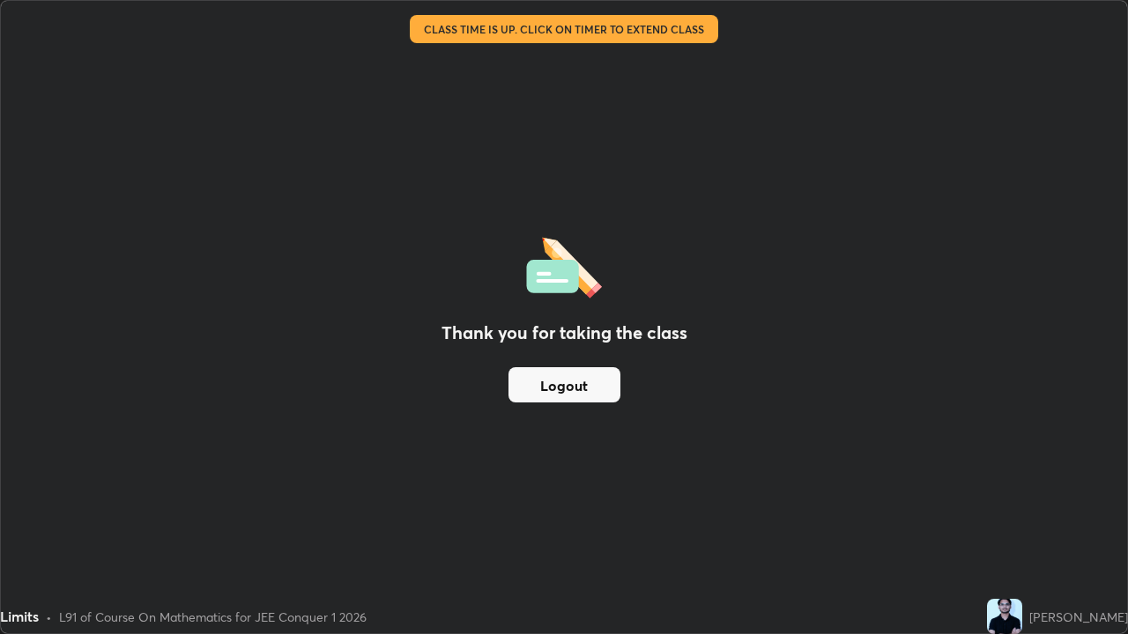
click at [569, 387] on button "Logout" at bounding box center [564, 384] width 112 height 35
